Goal: Task Accomplishment & Management: Use online tool/utility

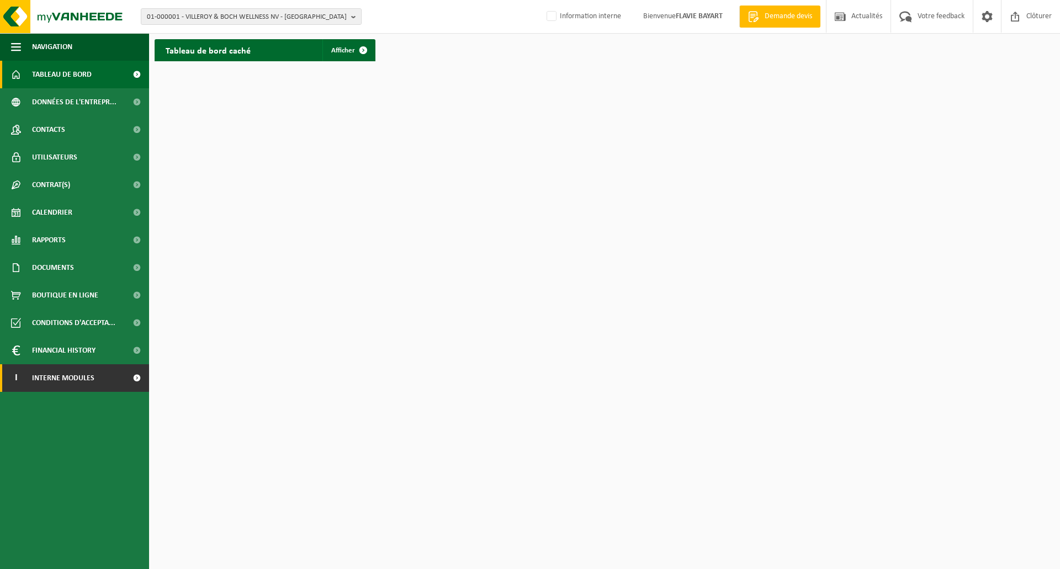
click at [97, 374] on link "I Interne modules" at bounding box center [74, 378] width 149 height 28
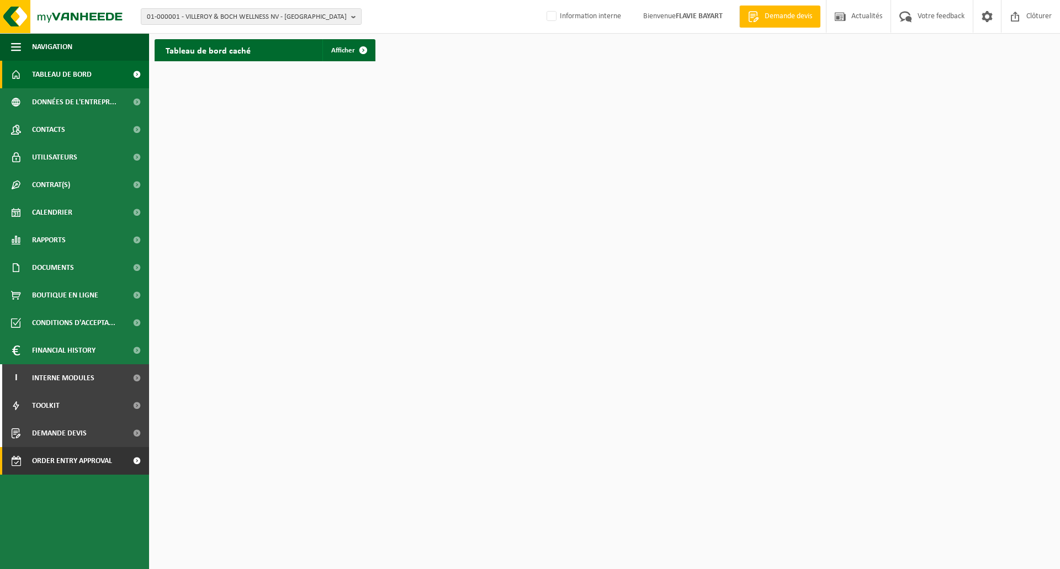
click at [87, 451] on span "Order entry approval" at bounding box center [72, 461] width 80 height 28
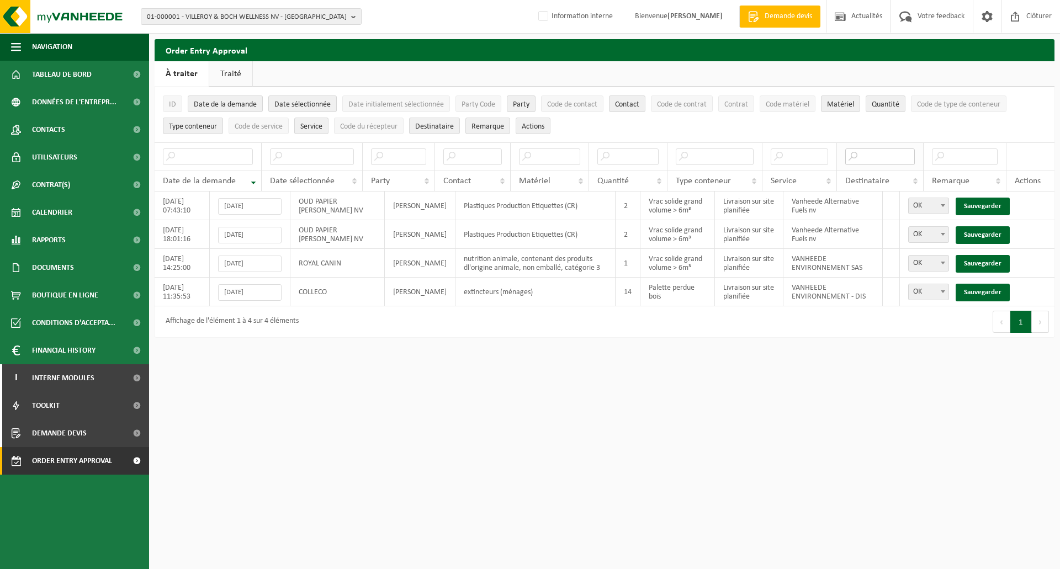
click at [879, 158] on input "text" at bounding box center [880, 157] width 70 height 17
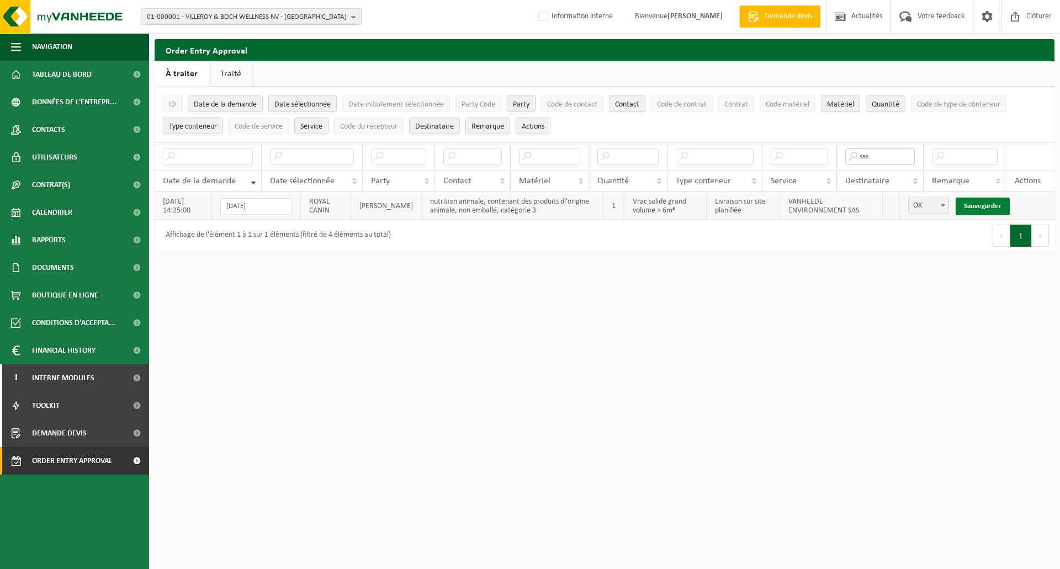
type input "sas"
click at [991, 208] on link "Sauvegarder" at bounding box center [983, 207] width 54 height 18
